Goal: Information Seeking & Learning: Learn about a topic

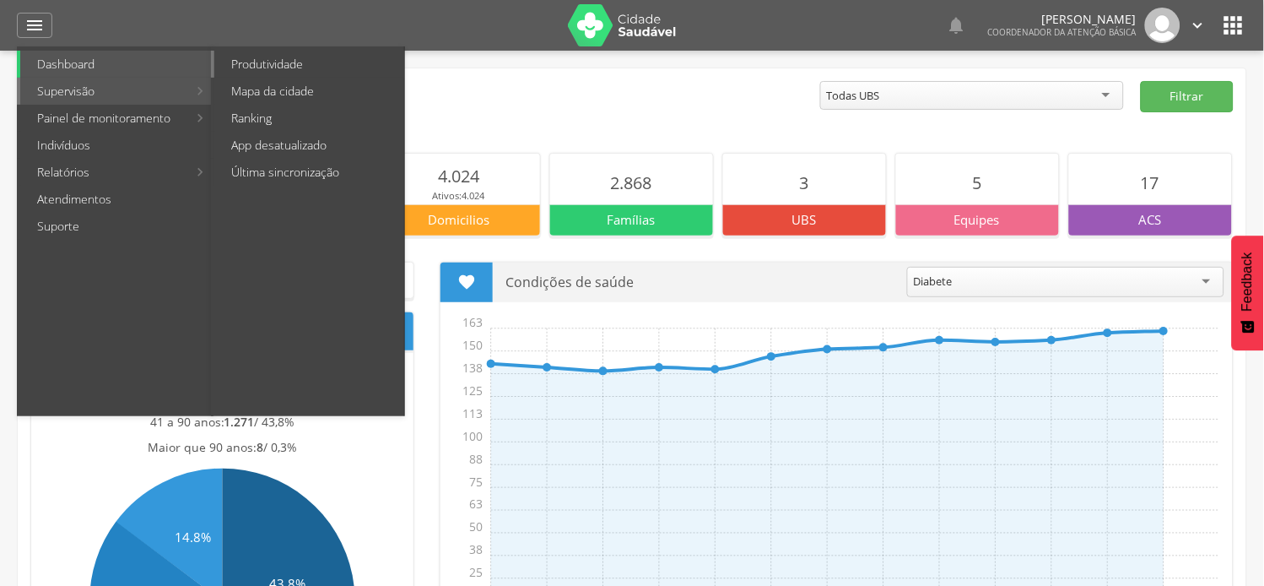
click at [268, 56] on link "Produtividade" at bounding box center [309, 64] width 190 height 27
type input "**********"
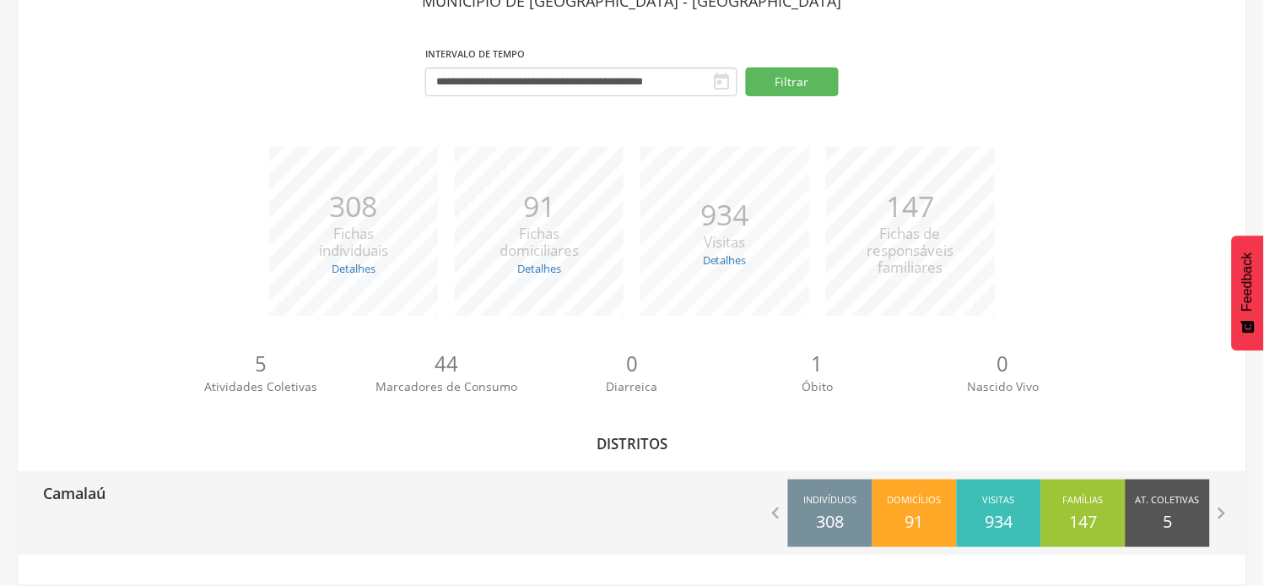
click at [85, 488] on p "Camalaú" at bounding box center [74, 488] width 62 height 34
type input "**********"
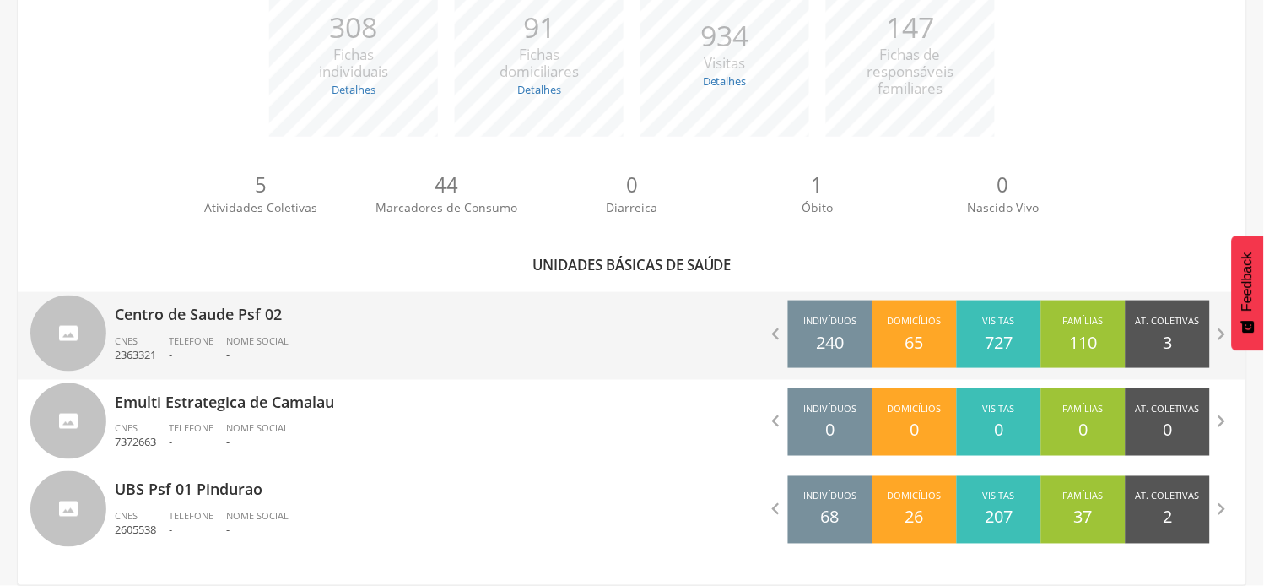
click at [234, 313] on p "Centro de Saude Psf 02" at bounding box center [367, 309] width 505 height 34
type input "**********"
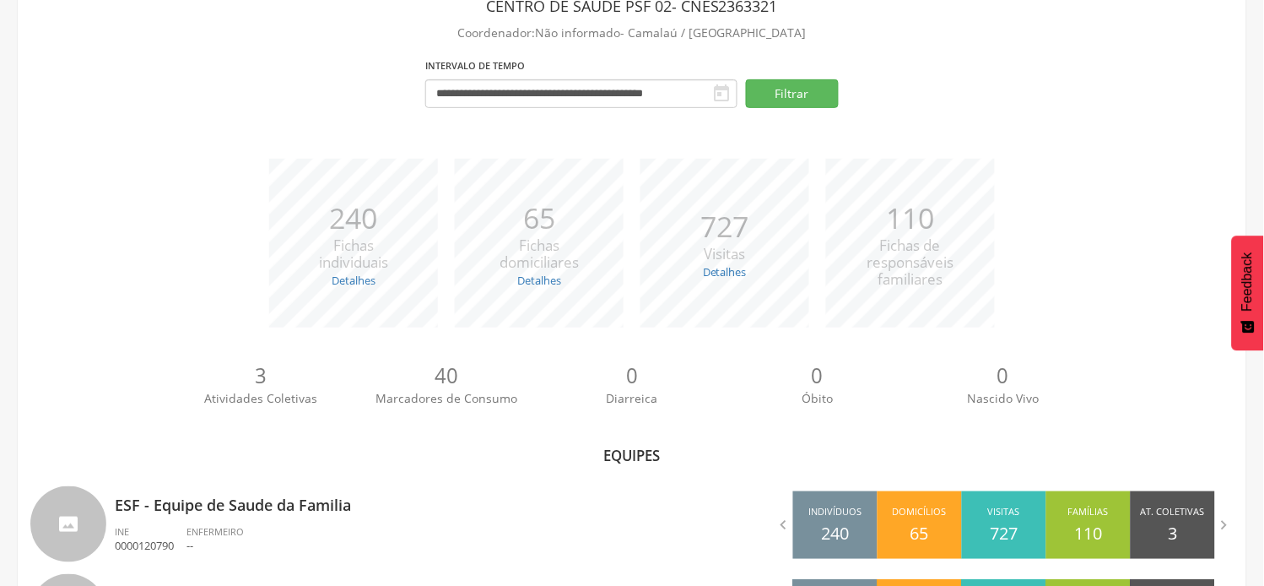
scroll to position [209, 0]
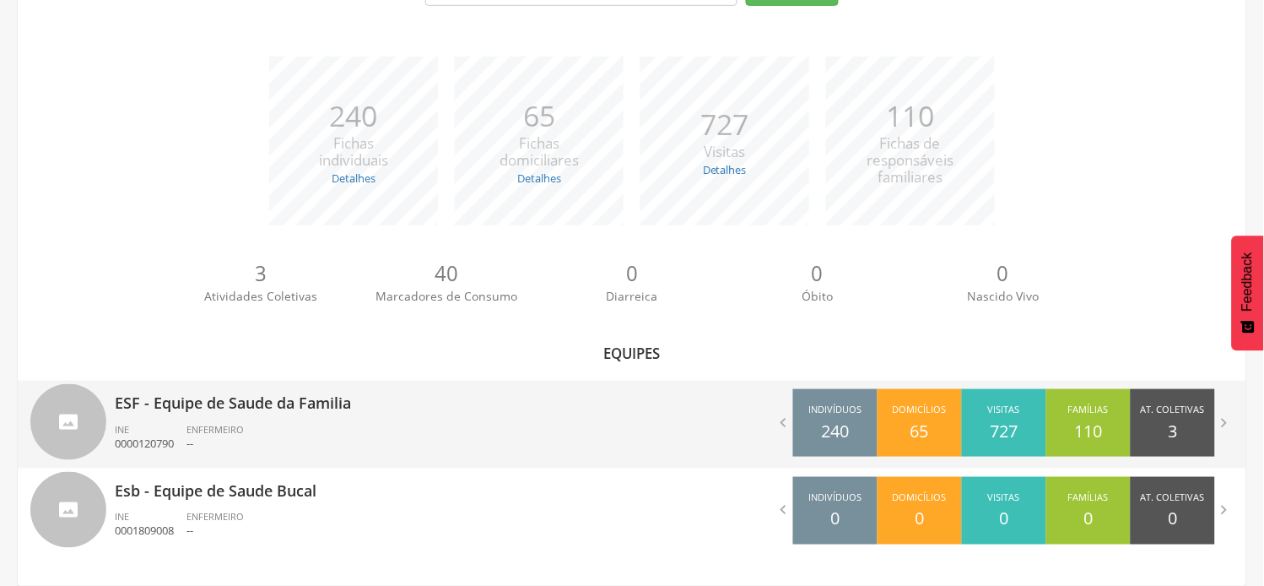
click at [137, 417] on div "ESF - Equipe de Saude da Familia INE 0000120790 ENFERMEIRO --" at bounding box center [367, 425] width 505 height 88
type input "**********"
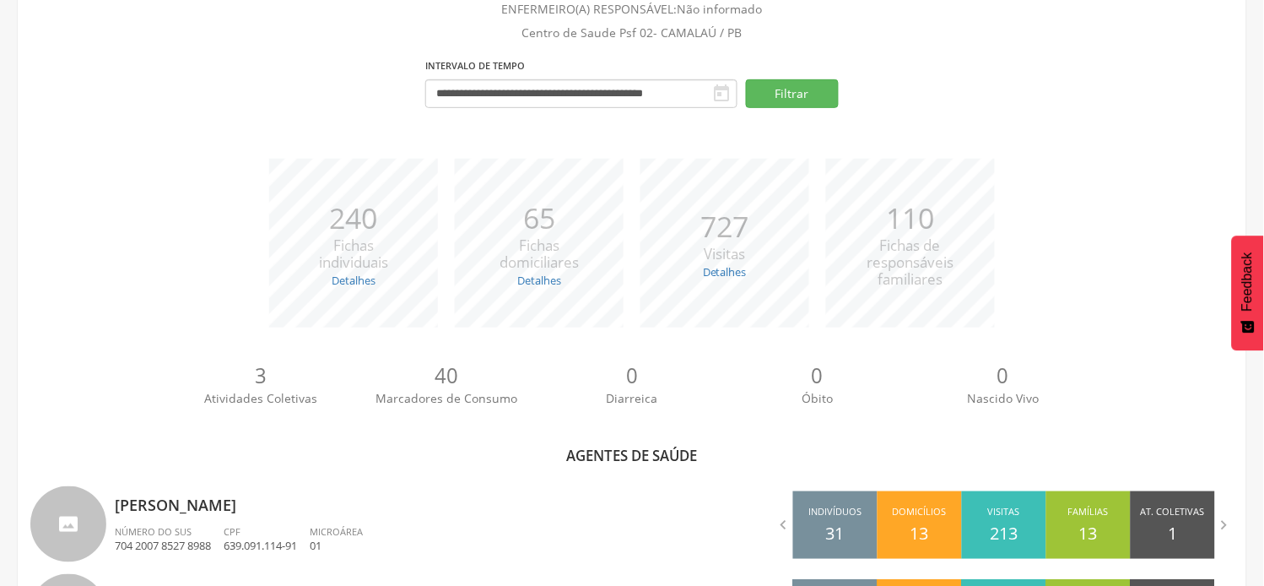
scroll to position [298, 0]
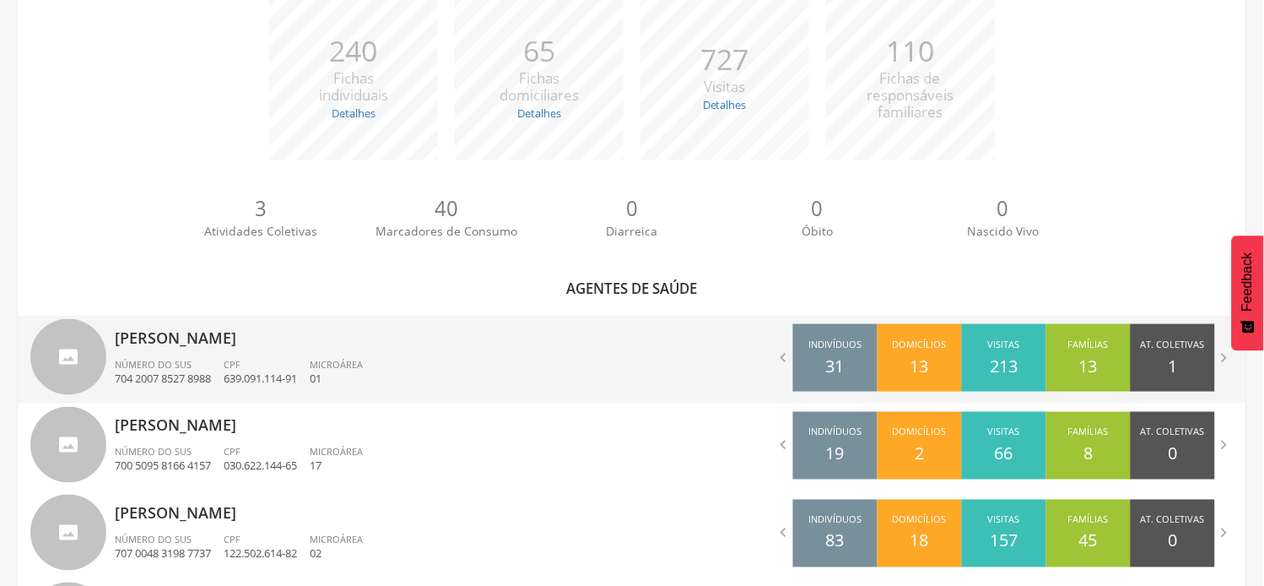
click at [174, 346] on p "[PERSON_NAME]" at bounding box center [367, 333] width 505 height 34
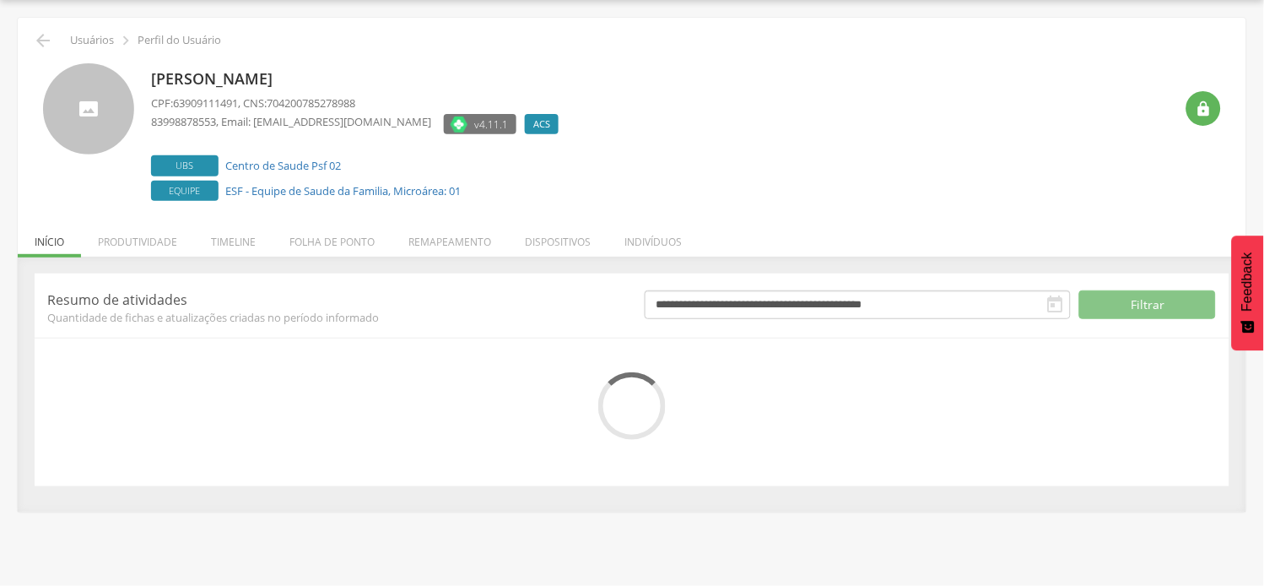
scroll to position [132, 0]
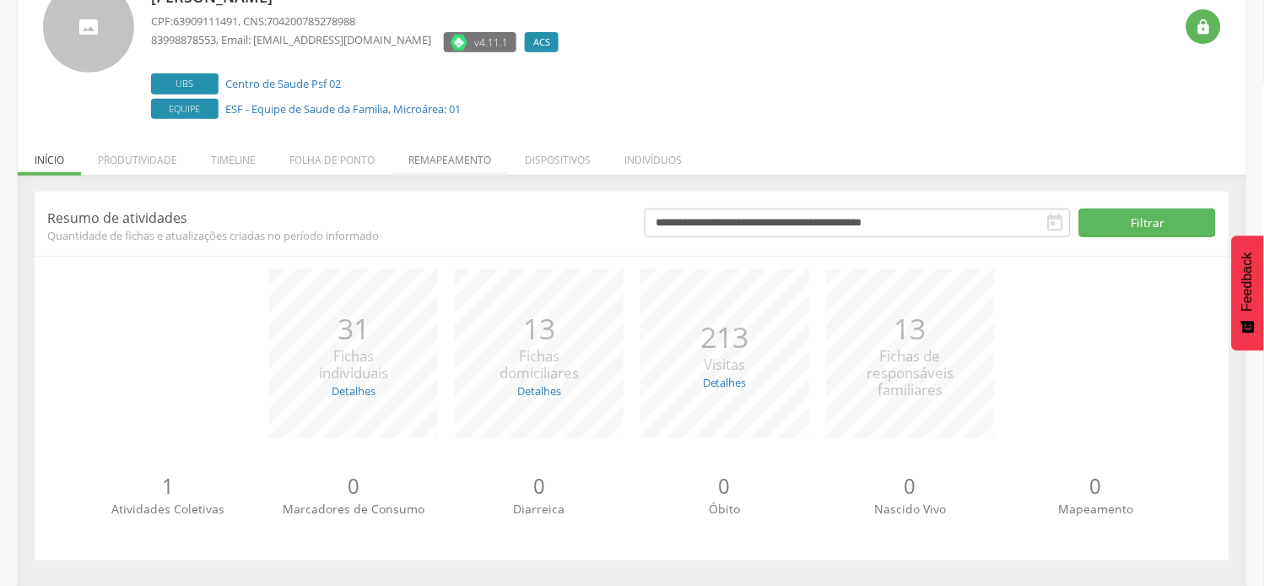
click at [462, 161] on li "Remapeamento" at bounding box center [450, 156] width 116 height 40
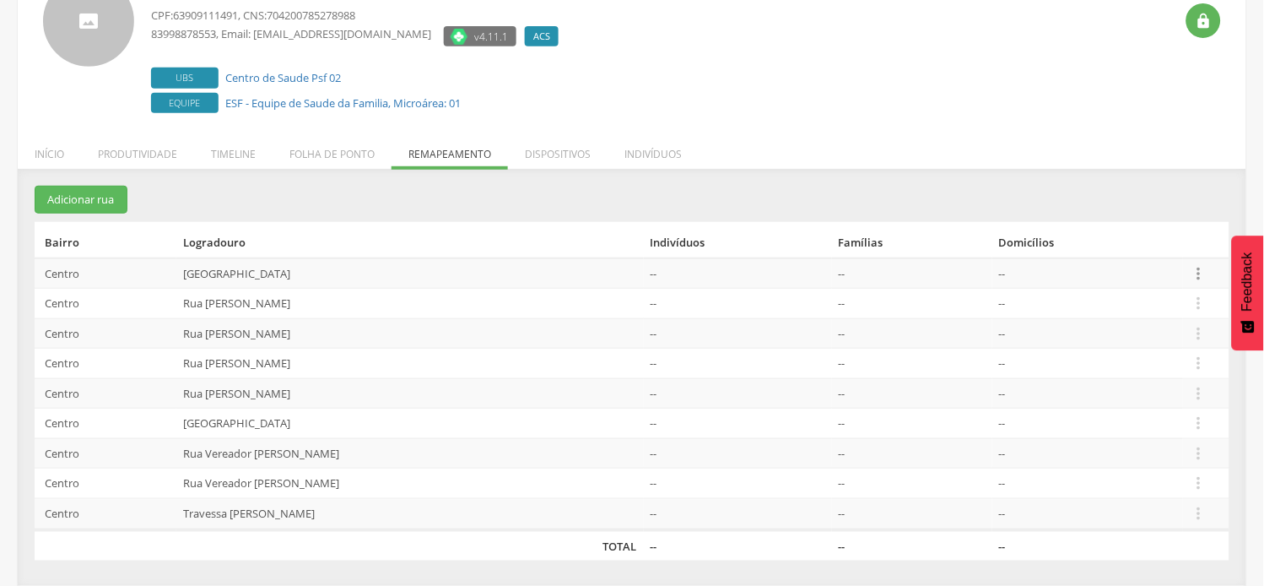
click at [1204, 268] on icon "" at bounding box center [1199, 273] width 19 height 19
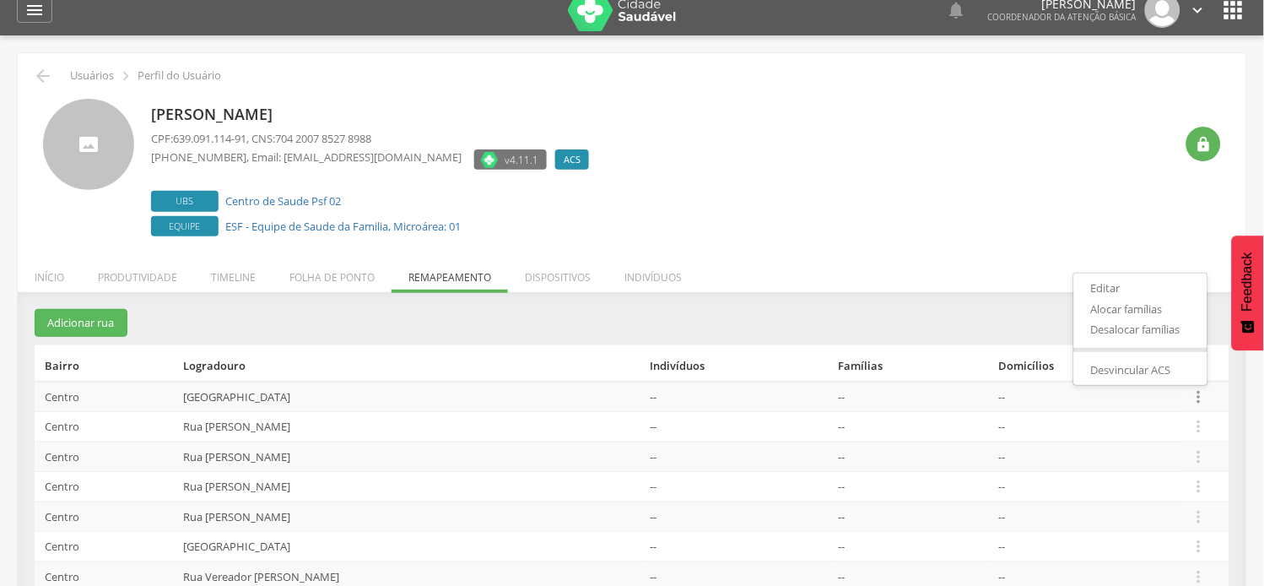
scroll to position [0, 0]
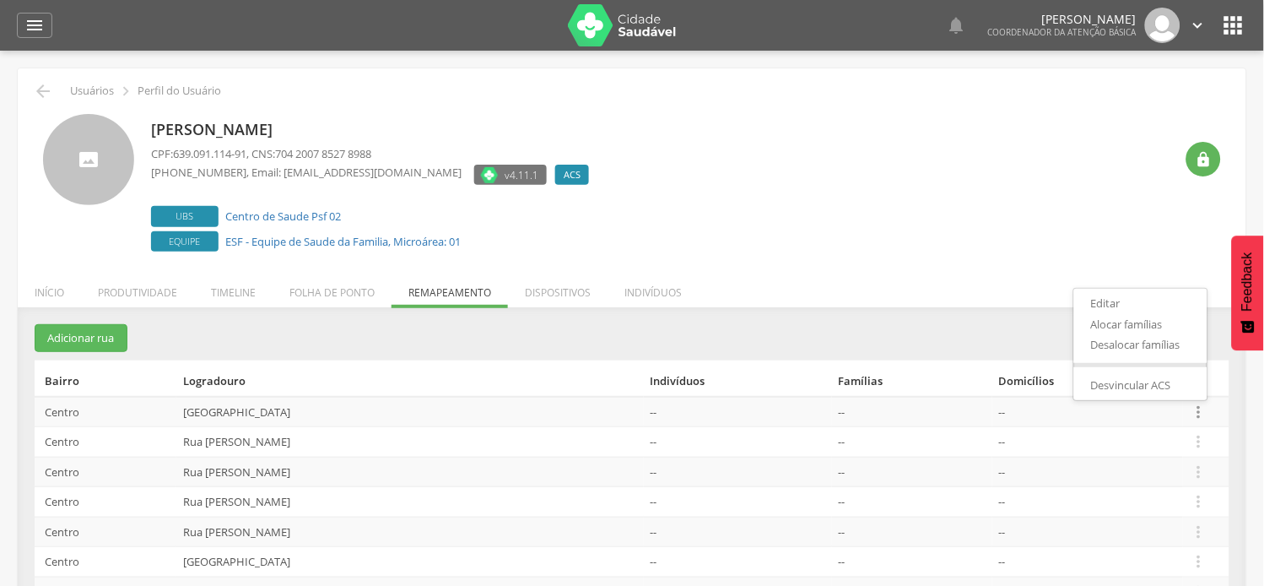
click at [254, 163] on div "CPF: 639.091.114-91 , CNS: 704 2007 8527 8988 [PHONE_NUMBER] , Email: [EMAIL_AD…" at bounding box center [374, 168] width 446 height 44
click at [26, 30] on icon "" at bounding box center [34, 25] width 20 height 20
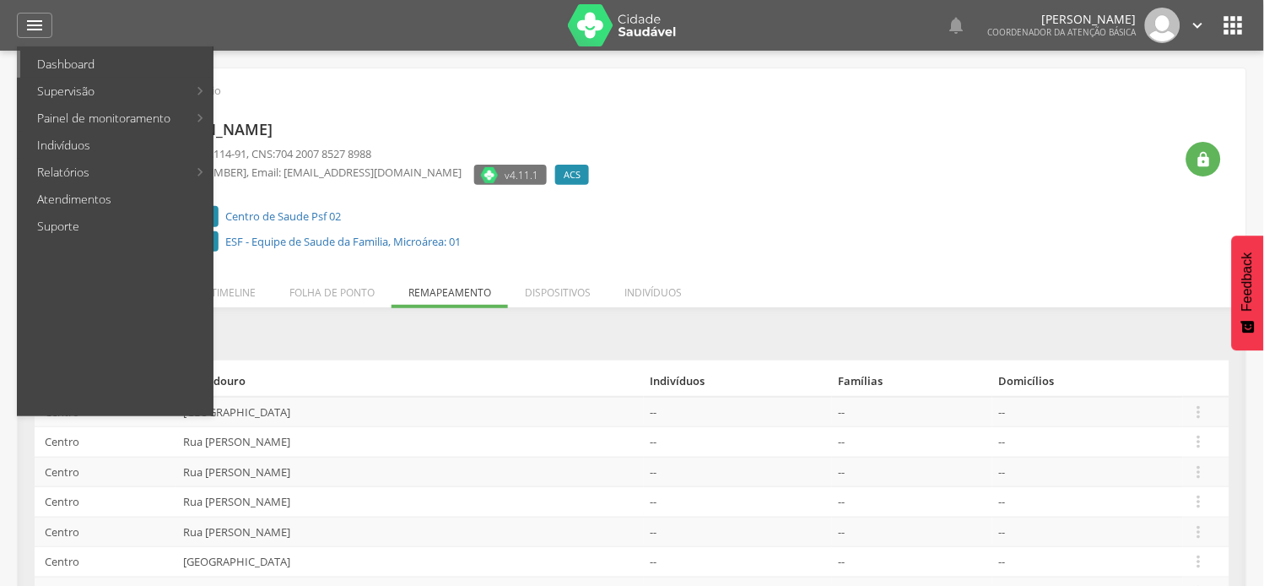
click at [73, 63] on link "Dashboard" at bounding box center [116, 64] width 192 height 27
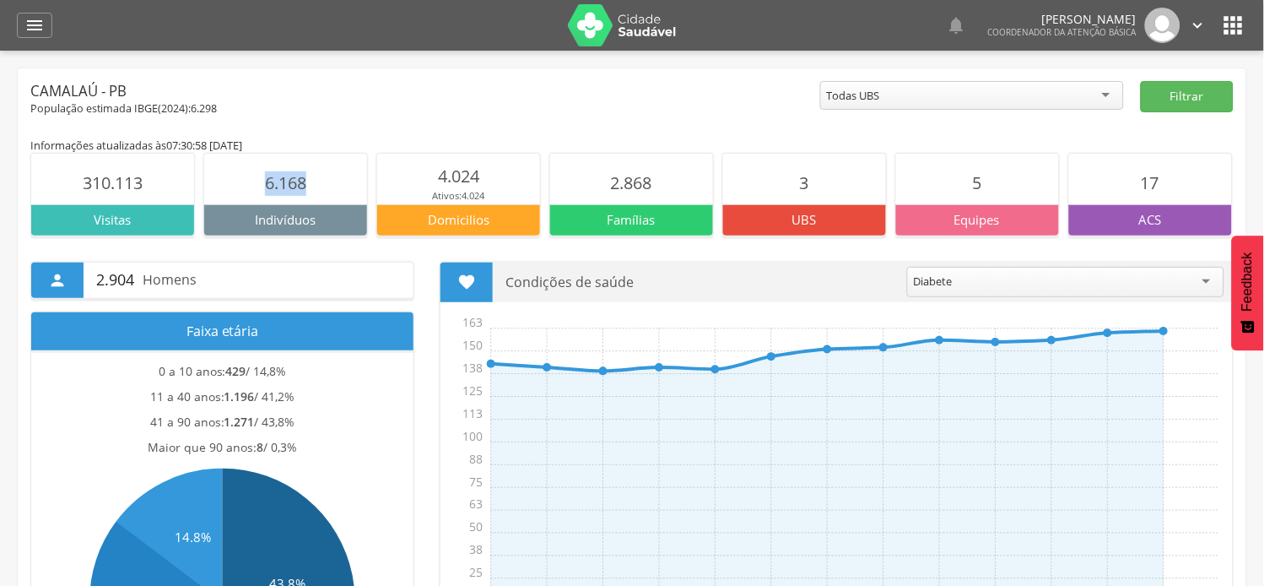
drag, startPoint x: 272, startPoint y: 184, endPoint x: 318, endPoint y: 187, distance: 46.5
click at [318, 187] on section "6.168" at bounding box center [285, 179] width 163 height 51
click at [1203, 27] on icon "" at bounding box center [1198, 25] width 19 height 19
click at [1109, 103] on link "Sair" at bounding box center [1139, 97] width 133 height 21
